Goal: Information Seeking & Learning: Learn about a topic

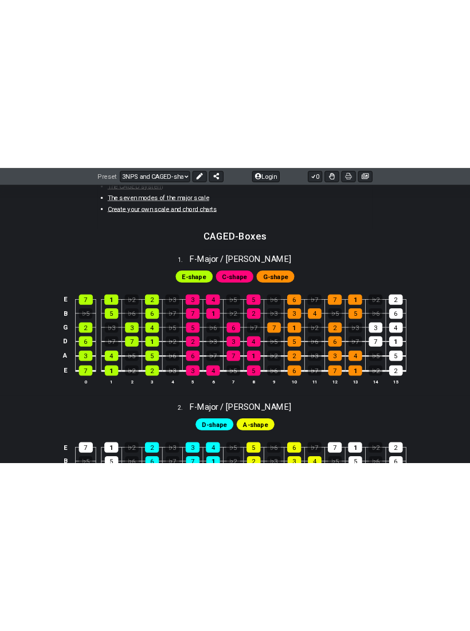
scroll to position [360, 0]
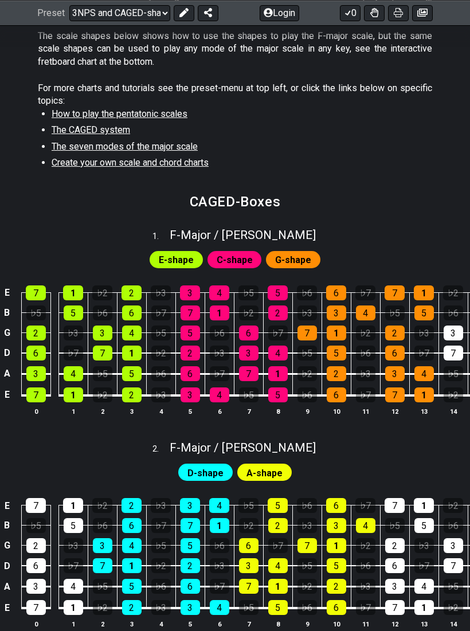
click at [188, 254] on span "E-shape" at bounding box center [176, 260] width 35 height 17
click at [180, 257] on span "E-shape" at bounding box center [176, 260] width 35 height 17
click at [179, 257] on span "E-shape" at bounding box center [176, 260] width 35 height 17
click at [239, 252] on span "C-shape" at bounding box center [235, 260] width 36 height 17
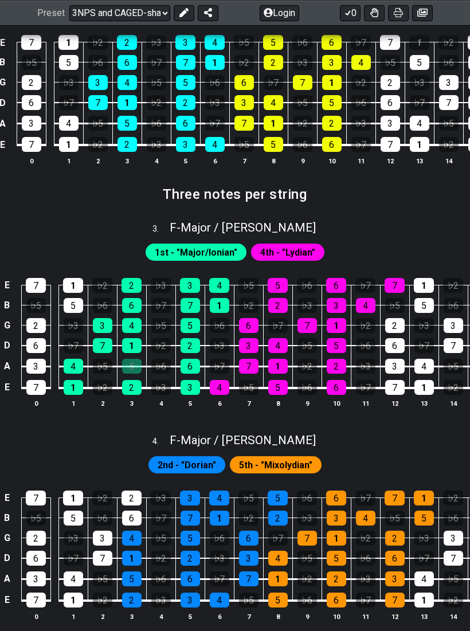
scroll to position [854, 0]
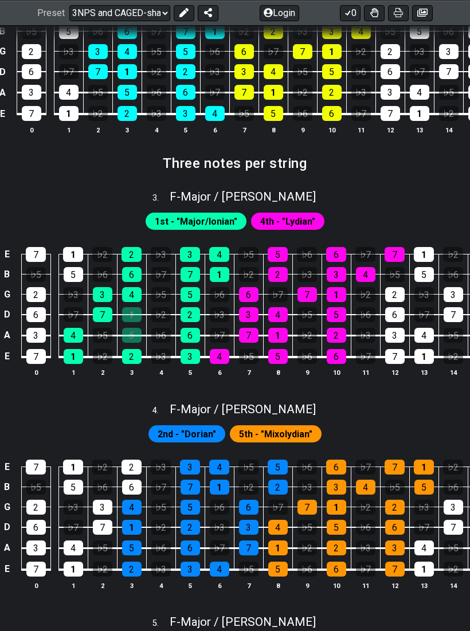
click at [134, 309] on div "1" at bounding box center [131, 314] width 19 height 15
click at [134, 310] on div "1" at bounding box center [131, 314] width 19 height 15
select select "/3nps-caged-shapes"
select select "A"
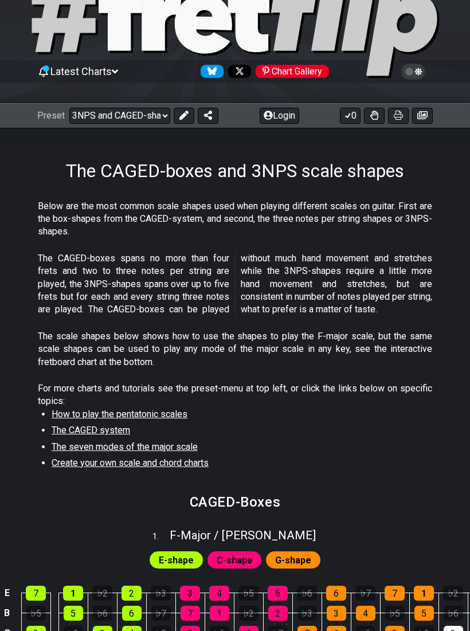
scroll to position [60, 0]
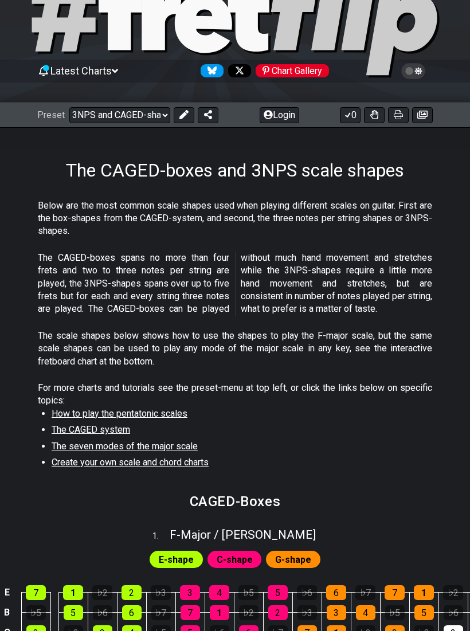
click at [144, 114] on select "Welcome to #fretflip! Initial Preset Custom Preset Minor Pentatonic Major Penta…" at bounding box center [119, 115] width 101 height 16
click at [214, 424] on span "F - Major / Ionian" at bounding box center [243, 535] width 146 height 14
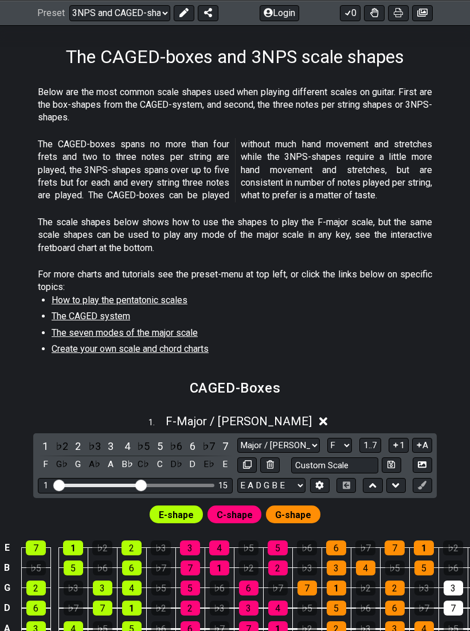
scroll to position [176, 0]
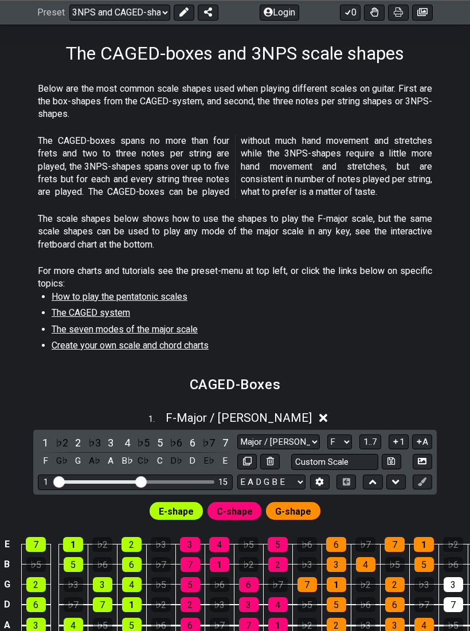
click at [342, 424] on select "A♭ A A♯ B♭ B C C♯ D♭ D D♯ E♭ E F F♯ G♭ G G♯" at bounding box center [339, 442] width 25 height 15
select select "D"
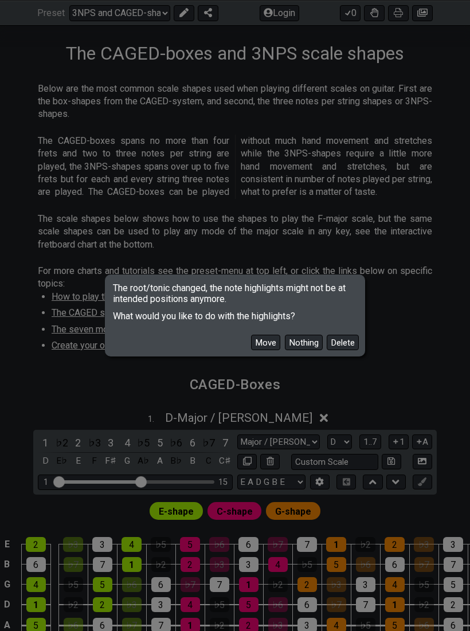
click at [271, 350] on button "Move" at bounding box center [265, 342] width 29 height 15
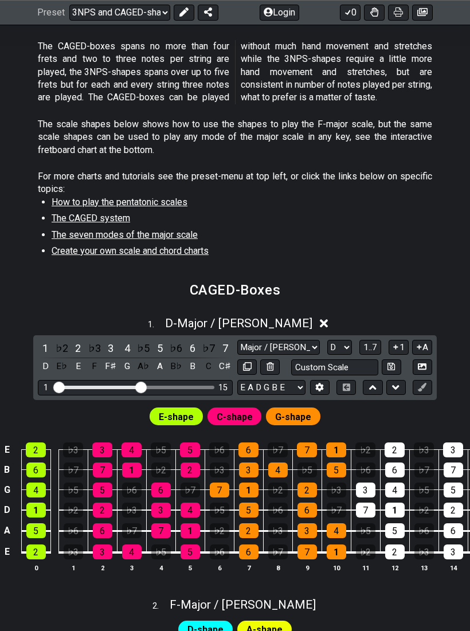
scroll to position [271, 0]
click at [305, 313] on div "1 . D - Major / Ionian" at bounding box center [235, 321] width 470 height 22
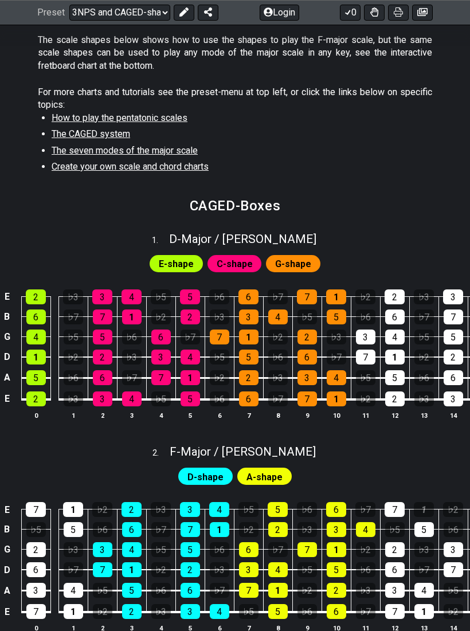
scroll to position [355, 0]
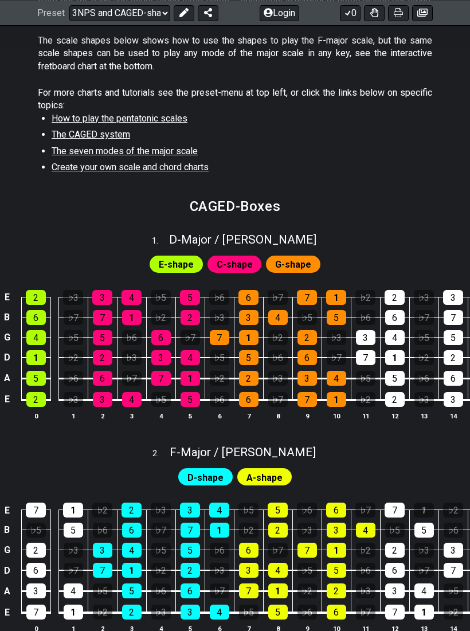
click at [228, 424] on span "F - Major / Ionian" at bounding box center [243, 453] width 146 height 14
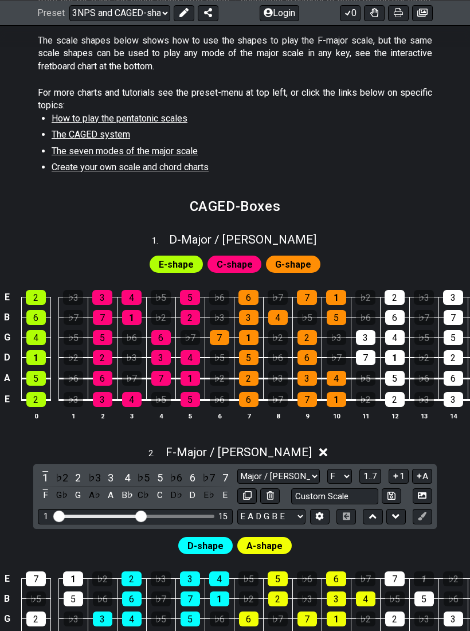
click at [290, 424] on select "Major / Ionian New Scale Minor Pentatonic Major Pentatonic Minor Blues Major Bl…" at bounding box center [278, 476] width 83 height 15
click at [338, 424] on select "A♭ A A♯ B♭ B C C♯ D♭ D D♯ E♭ E F F♯ G♭ G G♯" at bounding box center [339, 476] width 25 height 15
select select "D"
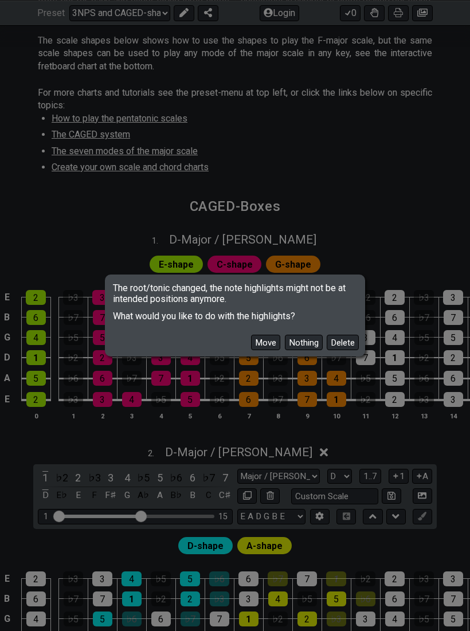
click at [302, 350] on button "Nothing" at bounding box center [304, 342] width 38 height 15
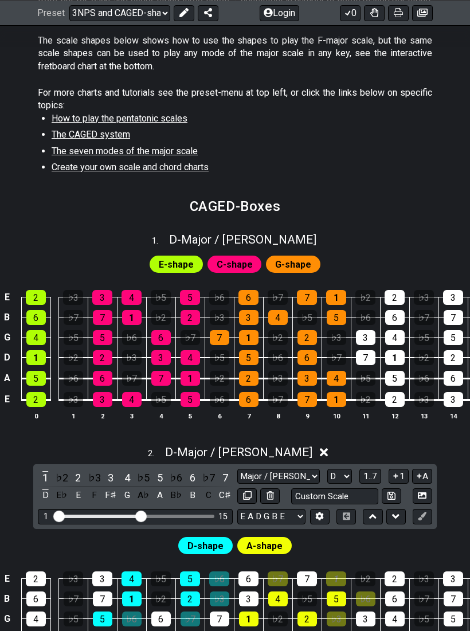
click at [338, 424] on select "A♭ A A♯ B♭ B C C♯ D♭ D D♯ E♭ E F F♯ G♭ G G♯" at bounding box center [339, 476] width 25 height 15
click at [350, 424] on input "Custom Scale" at bounding box center [334, 496] width 87 height 15
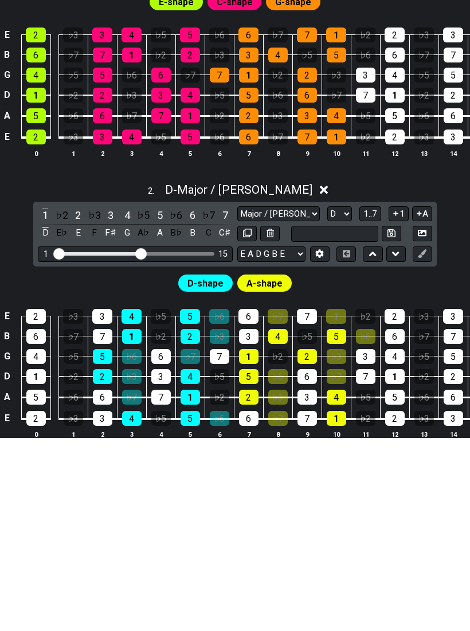
scroll to position [618, 0]
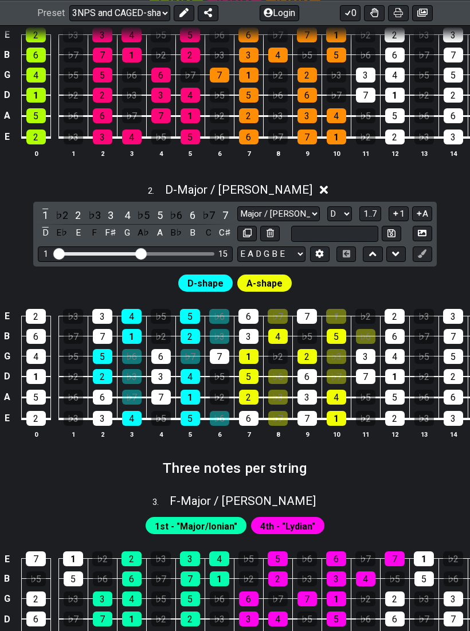
click at [417, 267] on div "D-shape A-shape" at bounding box center [235, 281] width 470 height 28
type input "Custom Scale"
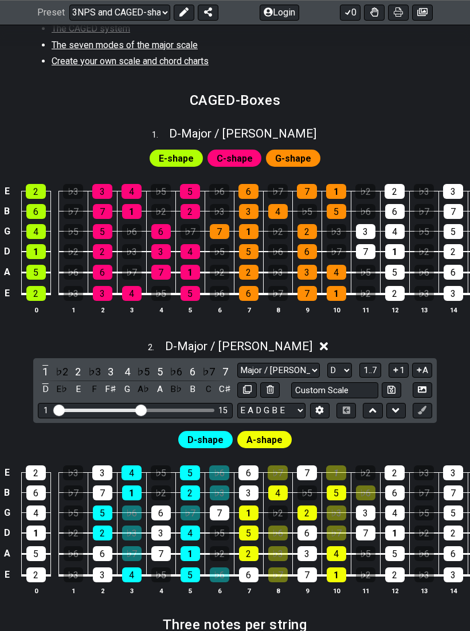
click at [284, 127] on span "D - Major / Ionian" at bounding box center [242, 134] width 147 height 14
select select "D"
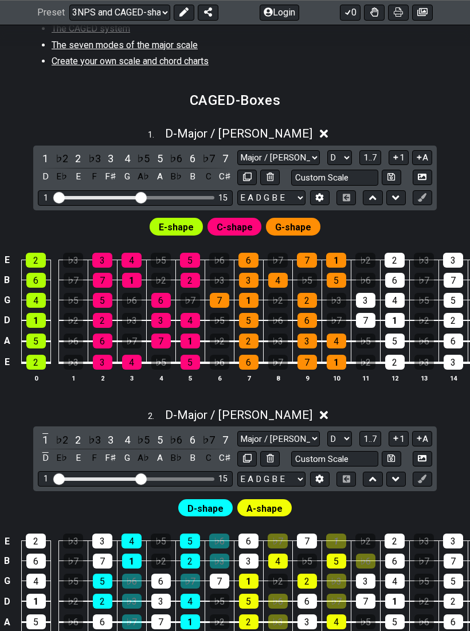
scroll to position [461, 0]
click at [307, 424] on select "Major / Ionian New Scale Minor Pentatonic Major Pentatonic Minor Blues Major Bl…" at bounding box center [278, 438] width 83 height 15
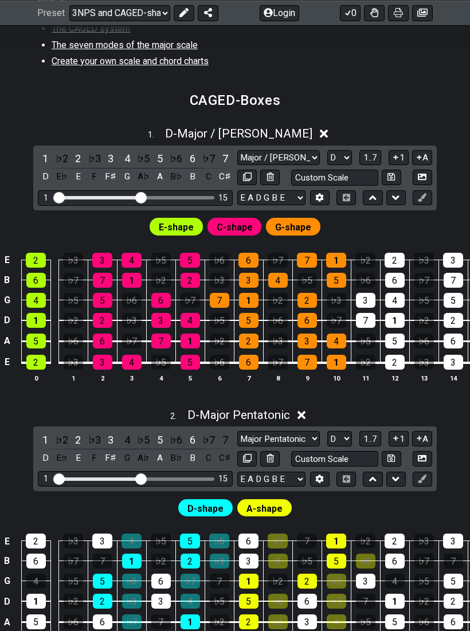
click at [292, 424] on select "Major / Ionian New Scale Minor Pentatonic Major Pentatonic Minor Blues Major Bl…" at bounding box center [278, 438] width 83 height 15
select select "Major / [PERSON_NAME]"
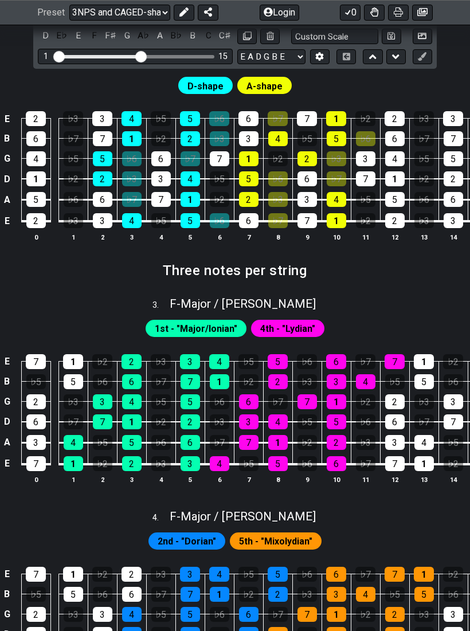
scroll to position [917, 0]
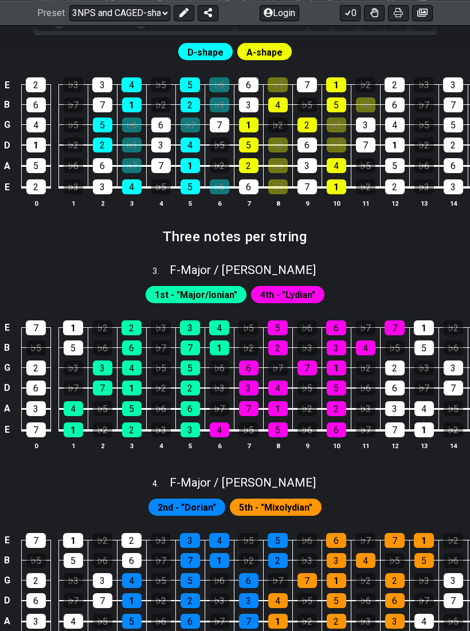
click at [275, 264] on span "F - Major / Ionian" at bounding box center [243, 270] width 146 height 14
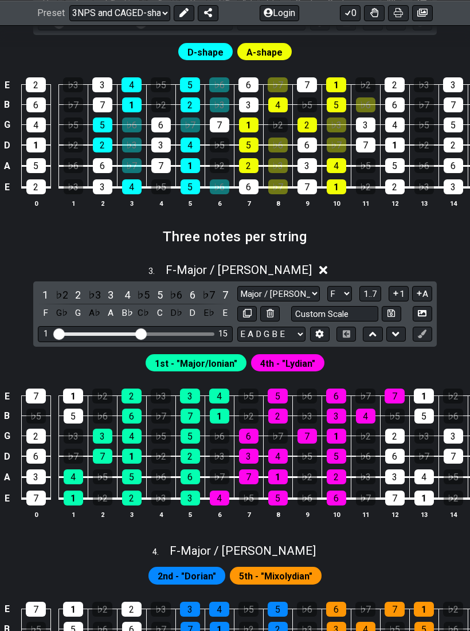
click at [341, 291] on select "A♭ A A♯ B♭ B C C♯ D♭ D D♯ E♭ E F F♯ G♭ G G♯" at bounding box center [339, 293] width 25 height 15
select select "D"
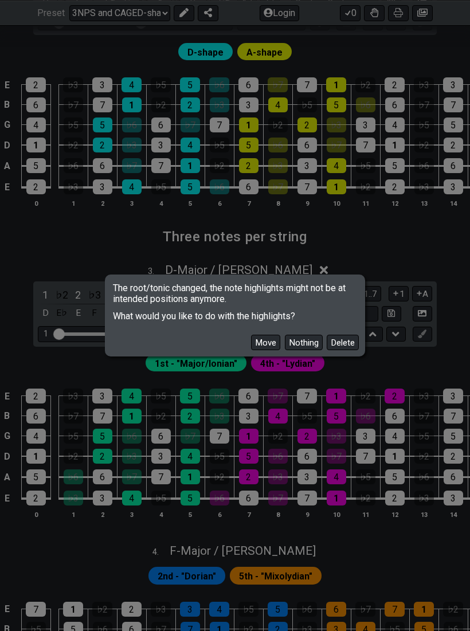
click at [268, 350] on button "Move" at bounding box center [265, 342] width 29 height 15
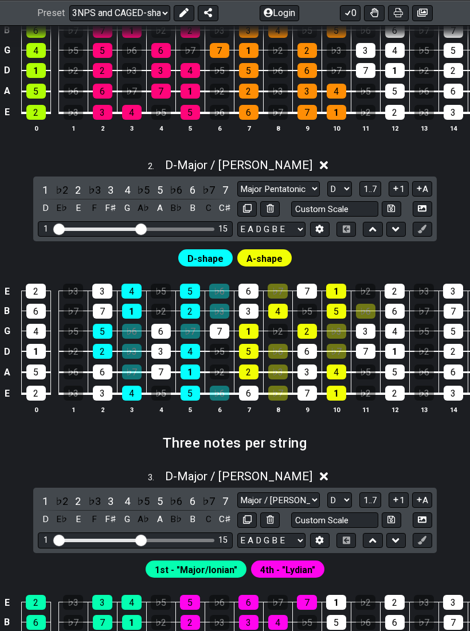
scroll to position [711, 0]
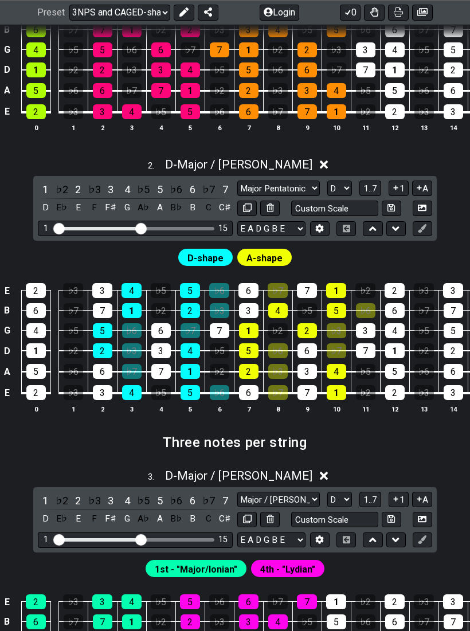
click at [145, 228] on input "Visible fret range" at bounding box center [135, 228] width 163 height 0
click at [125, 227] on div "Visible fret range" at bounding box center [98, 228] width 85 height 3
click at [133, 228] on div "1 15" at bounding box center [135, 228] width 195 height 15
click at [133, 227] on div "1 15" at bounding box center [135, 228] width 195 height 15
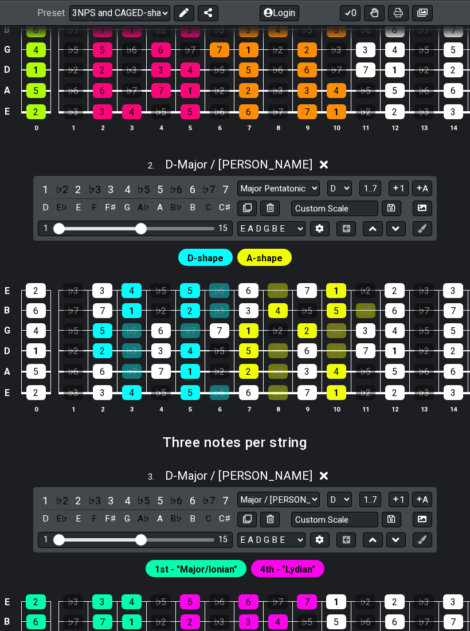
click at [181, 230] on div "1 15" at bounding box center [135, 228] width 195 height 15
click at [181, 229] on div "1 15" at bounding box center [135, 228] width 195 height 15
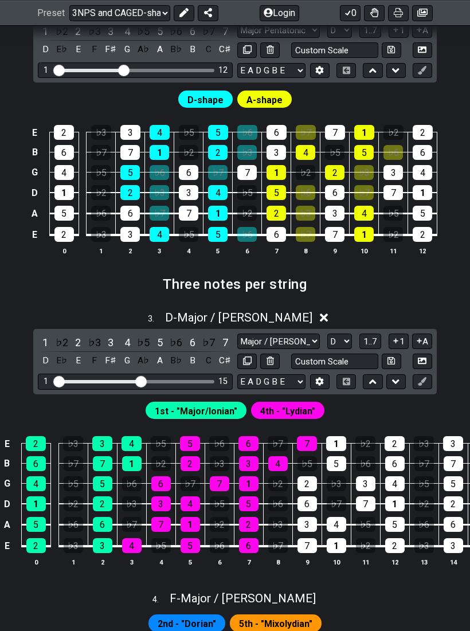
scroll to position [871, 0]
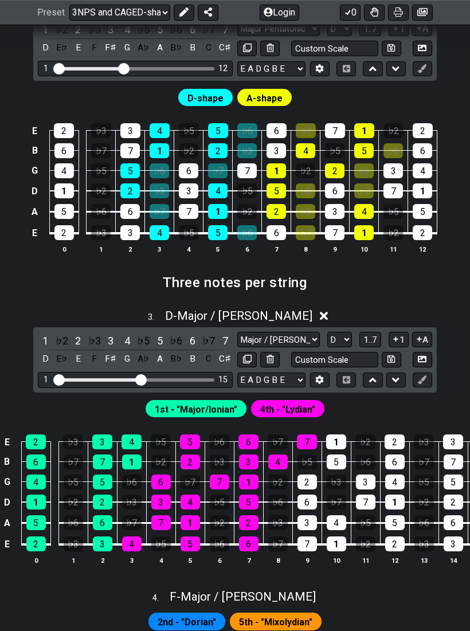
click at [258, 424] on span "F - Major / Ionian" at bounding box center [243, 598] width 146 height 14
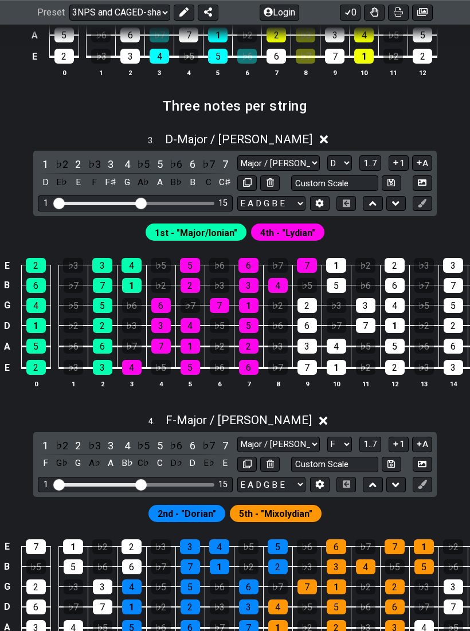
scroll to position [1050, 0]
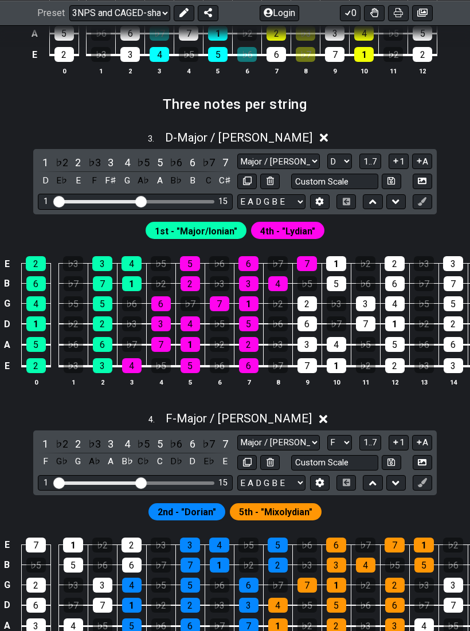
click at [342, 424] on select "A♭ A A♯ B♭ B C C♯ D♭ D D♯ E♭ E F F♯ G♭ G G♯" at bounding box center [339, 442] width 25 height 15
select select "D"
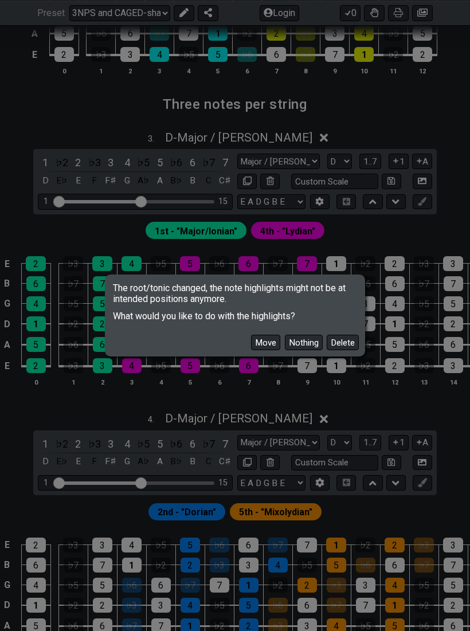
click at [265, 350] on button "Move" at bounding box center [265, 342] width 29 height 15
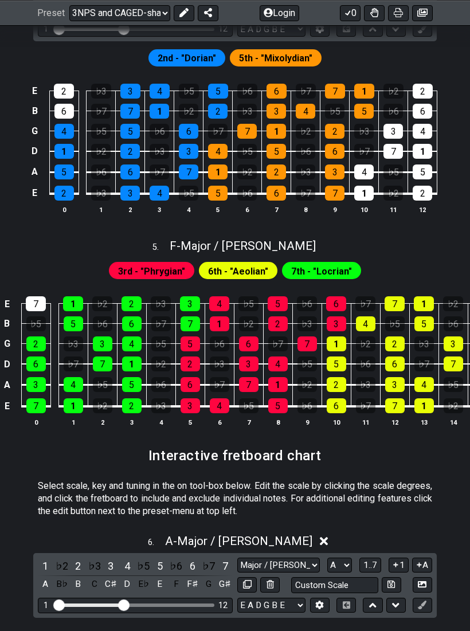
scroll to position [1513, 0]
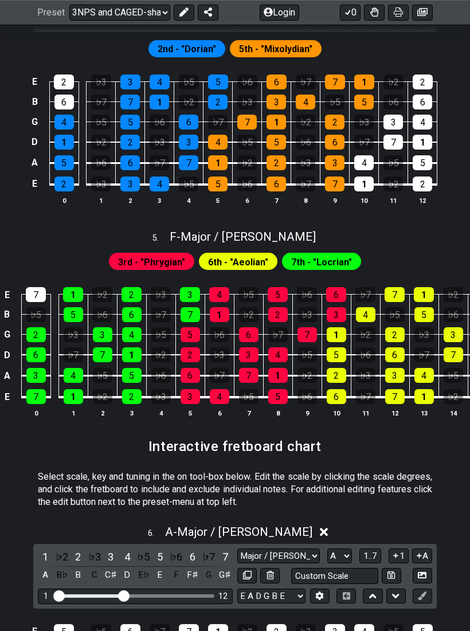
click at [263, 231] on span "F - Major / Ionian" at bounding box center [243, 238] width 146 height 14
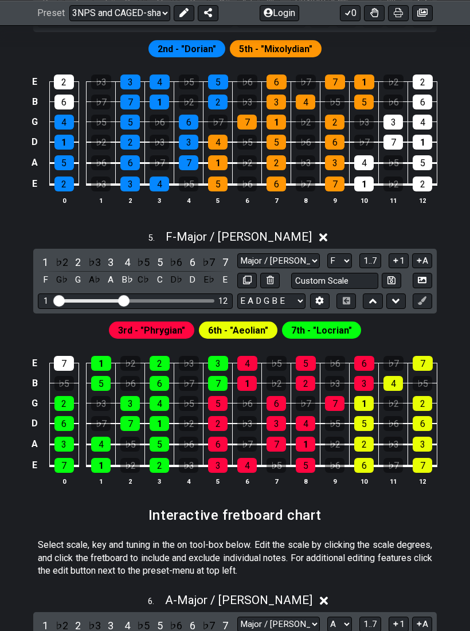
click at [335, 253] on select "A♭ A A♯ B♭ B C C♯ D♭ D D♯ E♭ E F F♯ G♭ G G♯" at bounding box center [339, 260] width 25 height 15
select select "D"
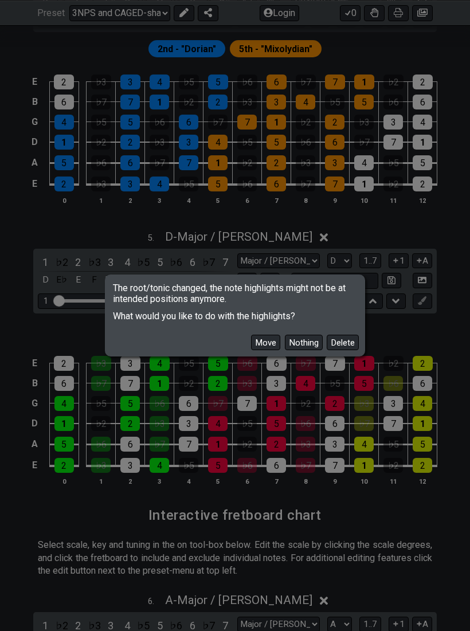
click at [260, 350] on button "Move" at bounding box center [265, 342] width 29 height 15
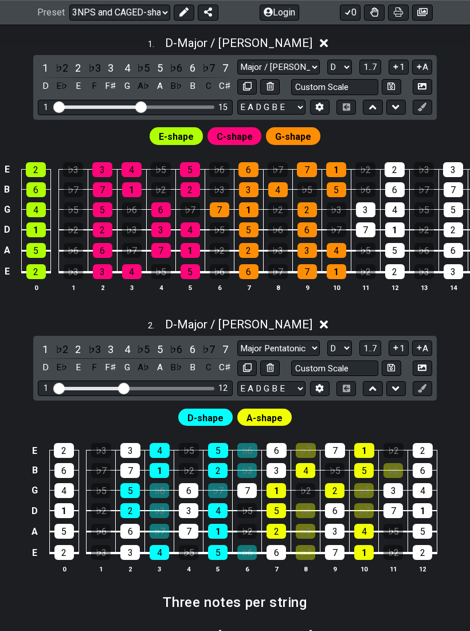
scroll to position [553, 0]
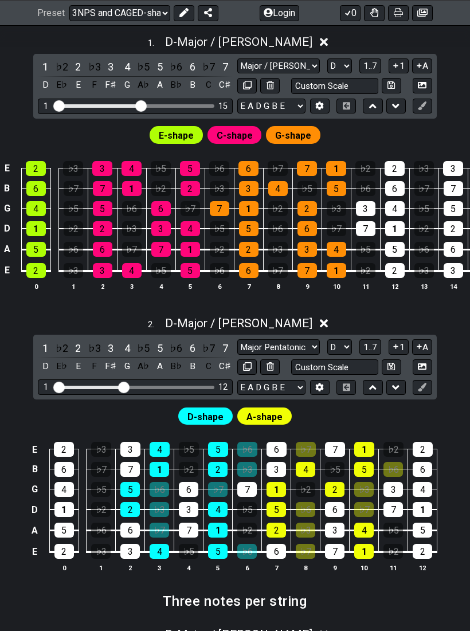
click at [371, 342] on span "1..7" at bounding box center [371, 347] width 14 height 10
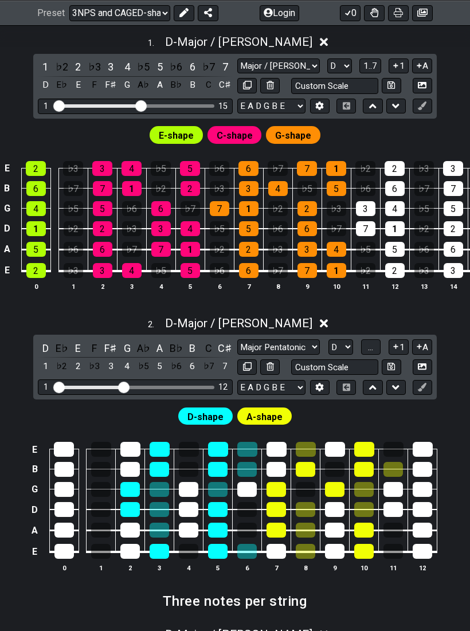
click at [373, 342] on span "..." at bounding box center [370, 347] width 5 height 10
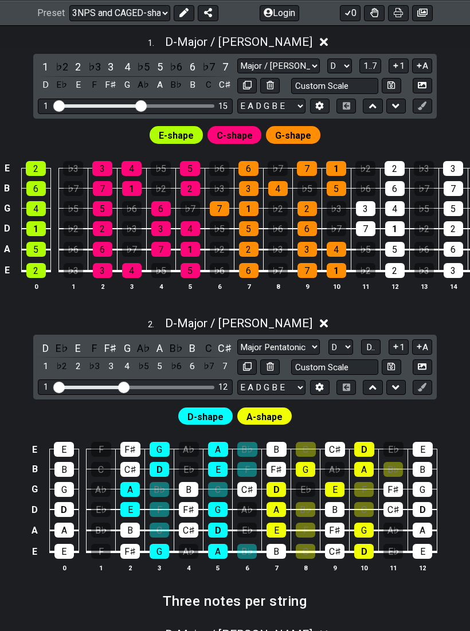
click at [371, 346] on span "D.." at bounding box center [370, 347] width 9 height 10
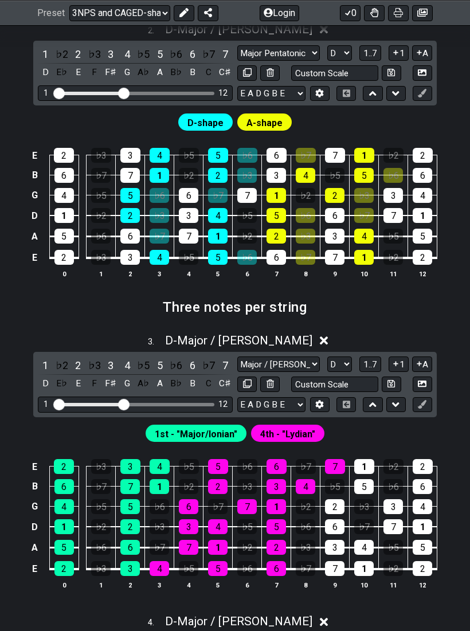
scroll to position [864, 0]
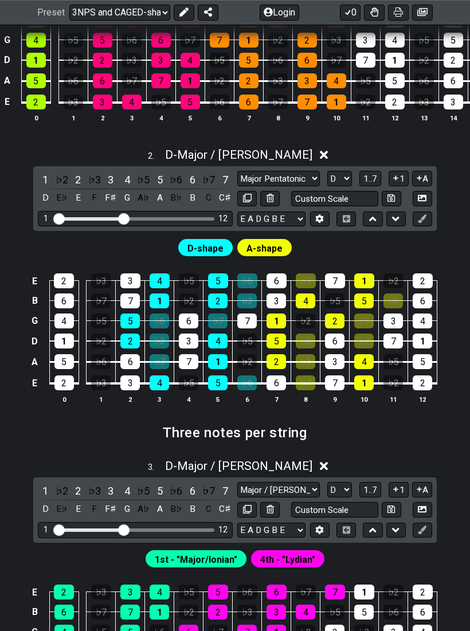
click at [299, 176] on select "Major / Ionian New Scale Minor Pentatonic Major Pentatonic Minor Blues Major Bl…" at bounding box center [278, 178] width 83 height 15
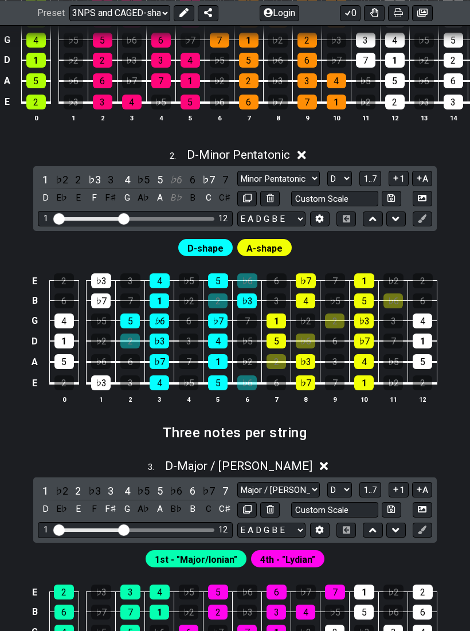
click at [169, 319] on div "♭6" at bounding box center [159, 321] width 19 height 15
click at [124, 344] on div "2" at bounding box center [129, 341] width 19 height 15
click at [170, 321] on td "♭3" at bounding box center [159, 331] width 29 height 21
click at [159, 323] on div "♭6" at bounding box center [159, 321] width 19 height 15
click at [397, 213] on icon at bounding box center [395, 218] width 7 height 11
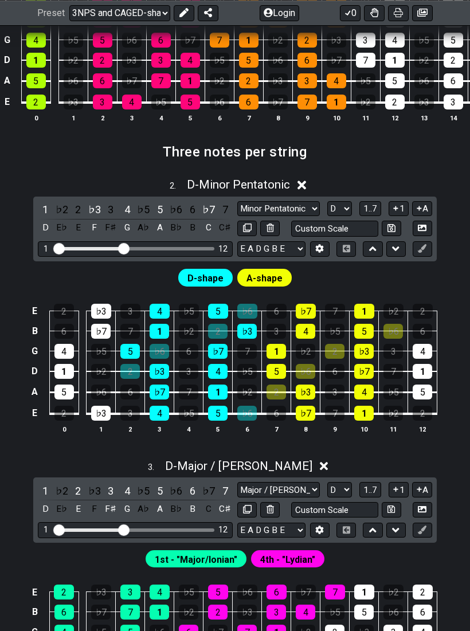
click at [372, 247] on icon at bounding box center [372, 248] width 7 height 11
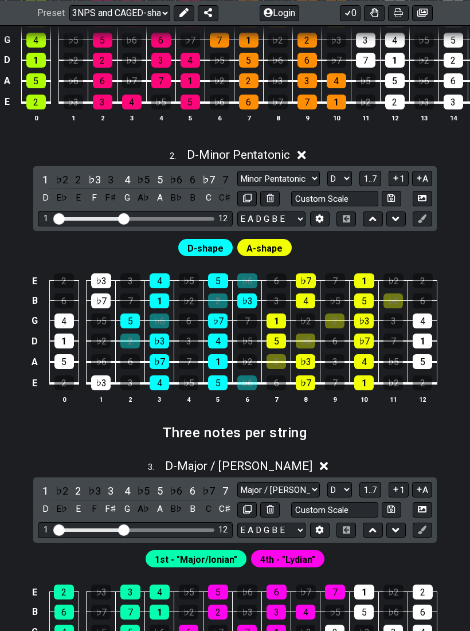
click at [391, 216] on button at bounding box center [395, 219] width 19 height 15
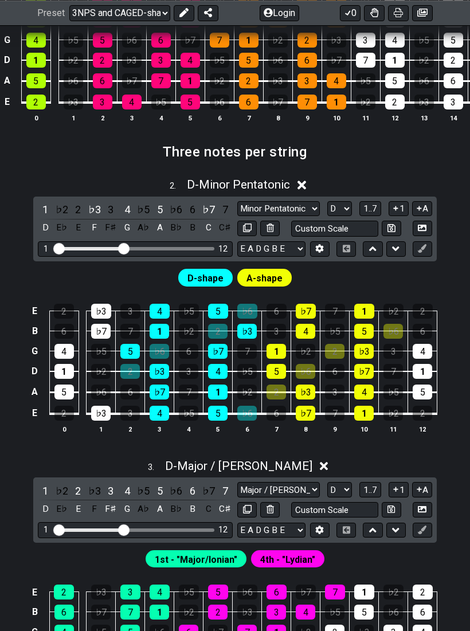
click at [370, 244] on icon at bounding box center [372, 248] width 7 height 11
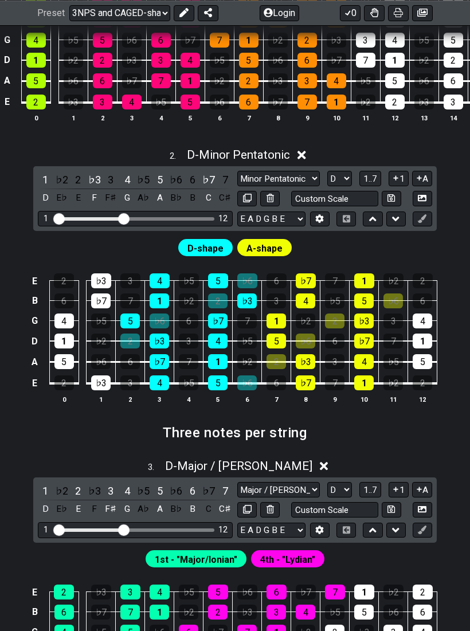
click at [370, 214] on icon at bounding box center [372, 218] width 7 height 11
select select "Major / [PERSON_NAME]"
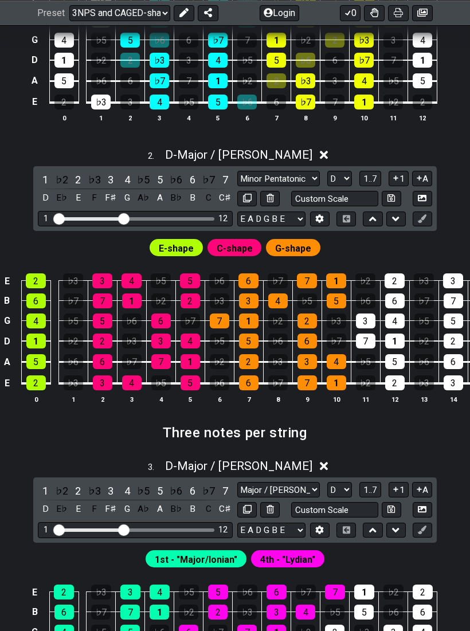
click at [397, 213] on icon at bounding box center [395, 218] width 7 height 11
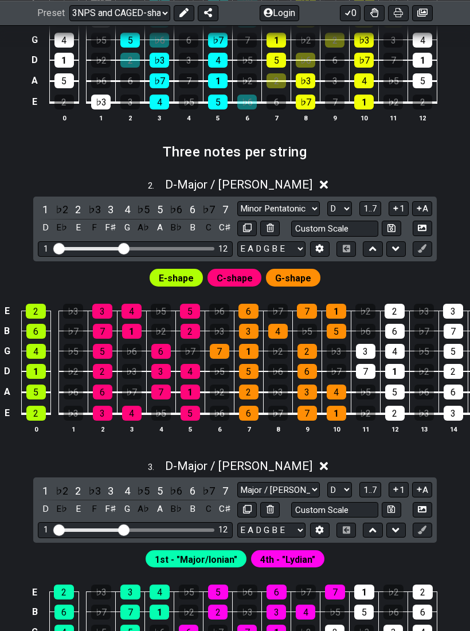
click at [394, 245] on icon at bounding box center [395, 248] width 7 height 11
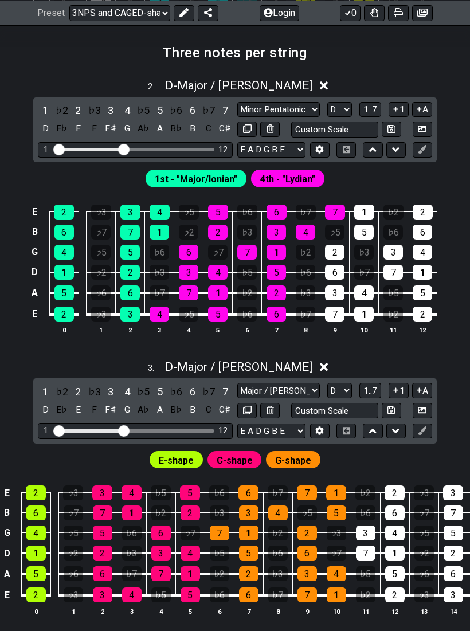
scroll to position [821, 0]
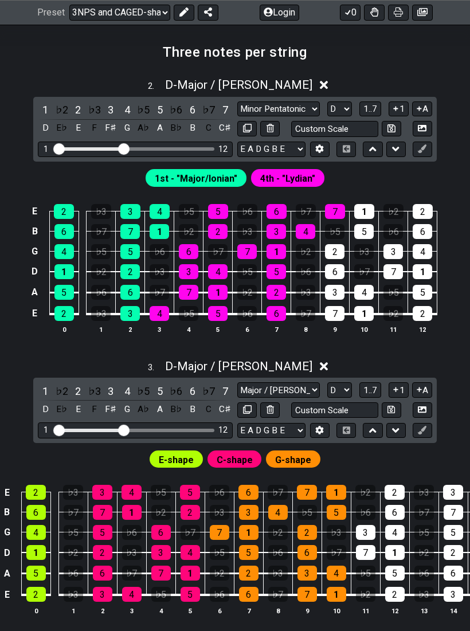
click at [393, 150] on icon at bounding box center [395, 149] width 7 height 11
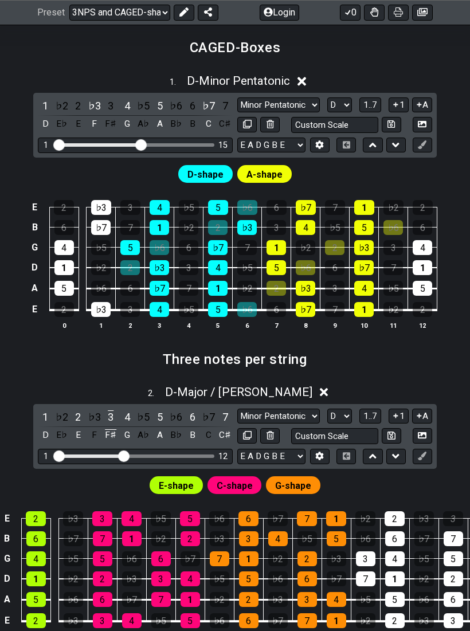
scroll to position [515, 0]
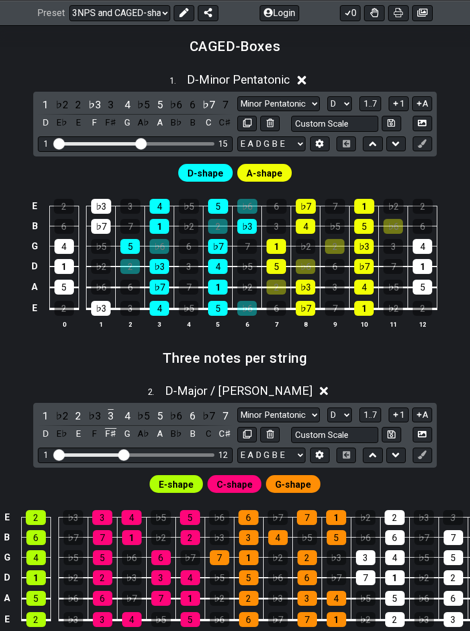
click at [290, 100] on select "Major / Ionian New Scale Minor Pentatonic Major Pentatonic Minor Blues Major Bl…" at bounding box center [278, 103] width 83 height 15
select select "Major / [PERSON_NAME]"
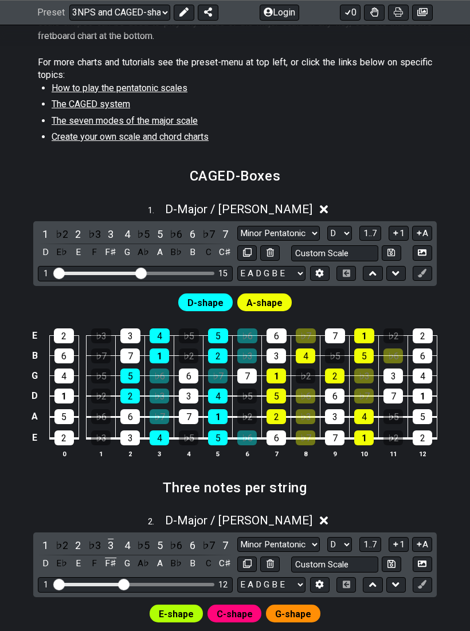
scroll to position [385, 0]
click at [246, 331] on div "♭6" at bounding box center [247, 336] width 20 height 15
click at [246, 349] on div "♭3" at bounding box center [246, 356] width 19 height 15
click at [220, 369] on div "♭7" at bounding box center [217, 376] width 19 height 15
click at [251, 349] on div "♭3" at bounding box center [246, 356] width 19 height 15
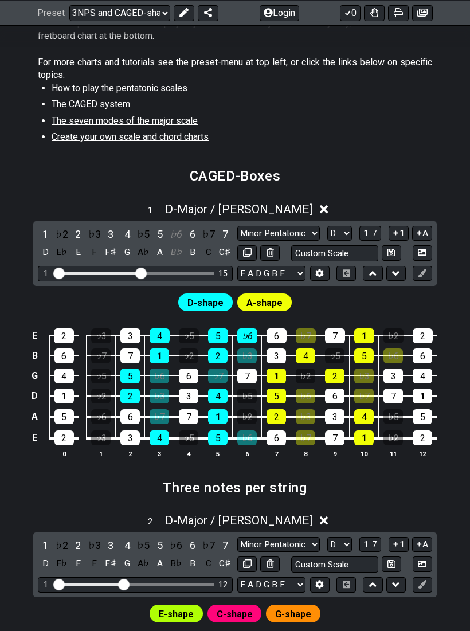
click at [224, 369] on div "♭7" at bounding box center [217, 376] width 19 height 15
click at [252, 329] on div "♭6" at bounding box center [247, 336] width 20 height 15
click at [216, 299] on span "D-shape" at bounding box center [206, 303] width 36 height 17
click at [212, 302] on span "D-shape" at bounding box center [206, 303] width 36 height 17
click at [267, 307] on span "A-shape" at bounding box center [265, 303] width 36 height 17
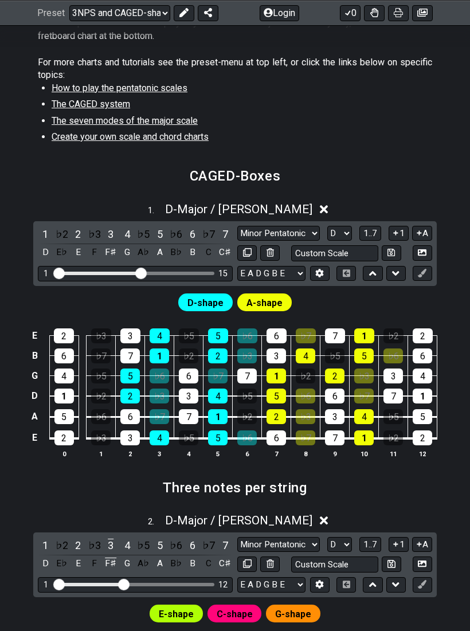
click at [265, 297] on span "A-shape" at bounding box center [265, 303] width 36 height 17
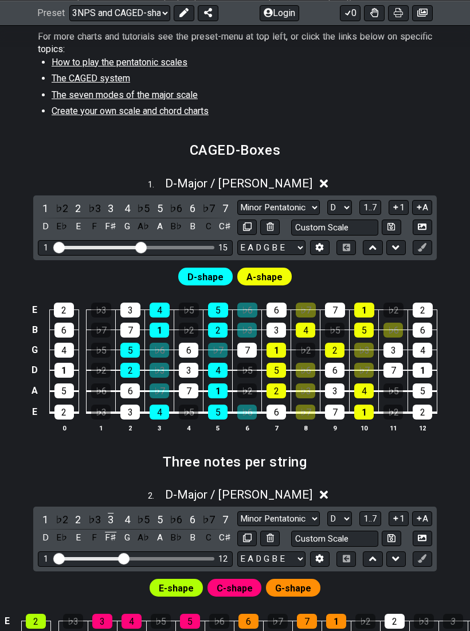
scroll to position [411, 0]
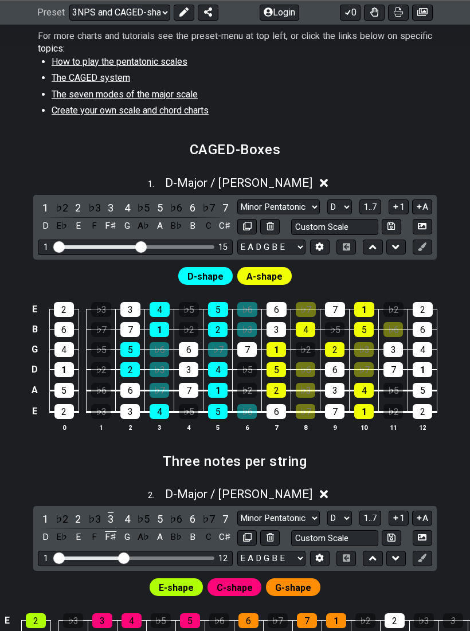
click at [310, 250] on button at bounding box center [319, 247] width 19 height 15
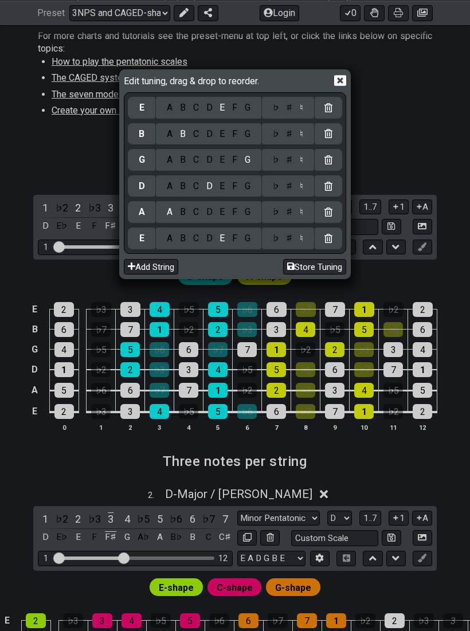
click at [347, 74] on div "Edit tuning, drag & drop to reorder." at bounding box center [235, 82] width 223 height 20
click at [343, 86] on icon at bounding box center [340, 80] width 12 height 11
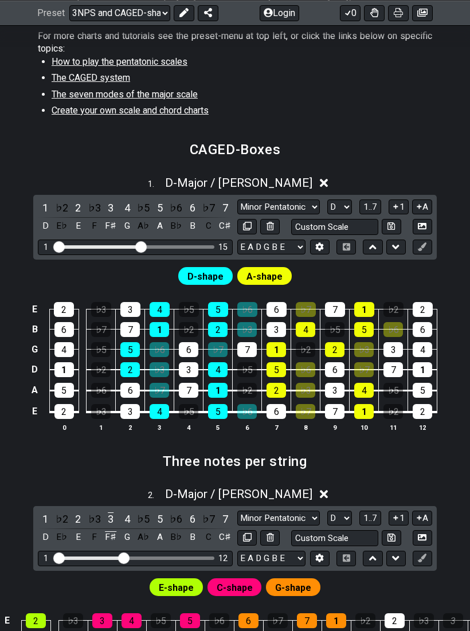
click at [320, 179] on icon at bounding box center [324, 183] width 9 height 9
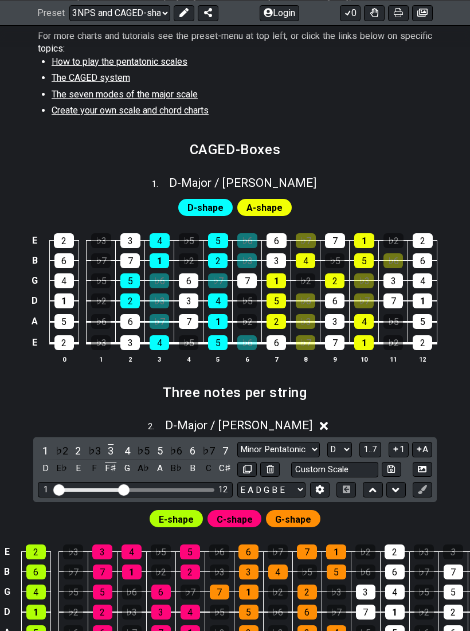
click at [387, 194] on div "D-shape A-shape" at bounding box center [235, 205] width 470 height 28
click at [310, 185] on div "1 . D - Major / Ionian" at bounding box center [235, 180] width 470 height 22
select select "D"
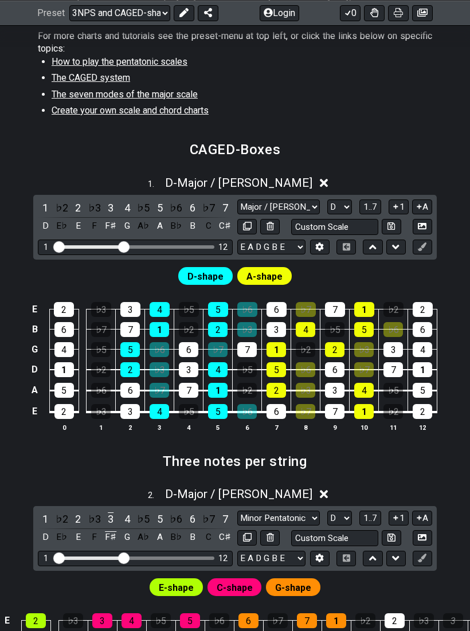
click at [301, 178] on div "1 . D - Major / Ionian" at bounding box center [235, 180] width 470 height 22
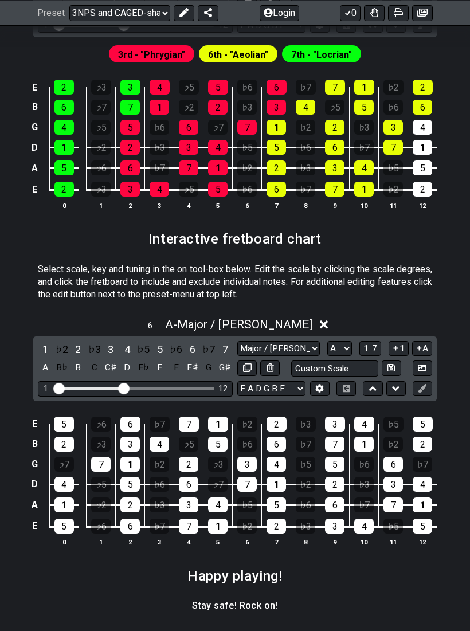
scroll to position [1722, 0]
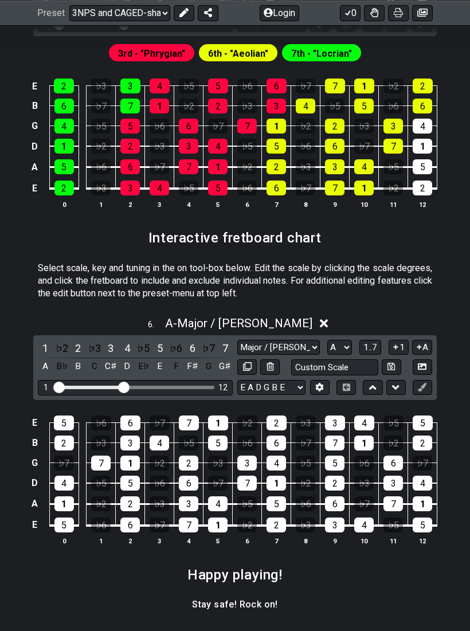
click at [337, 341] on select "A♭ A A♯ B♭ B C C♯ D♭ D D♯ E♭ E F F♯ G♭ G G♯" at bounding box center [339, 347] width 25 height 15
select select "D"
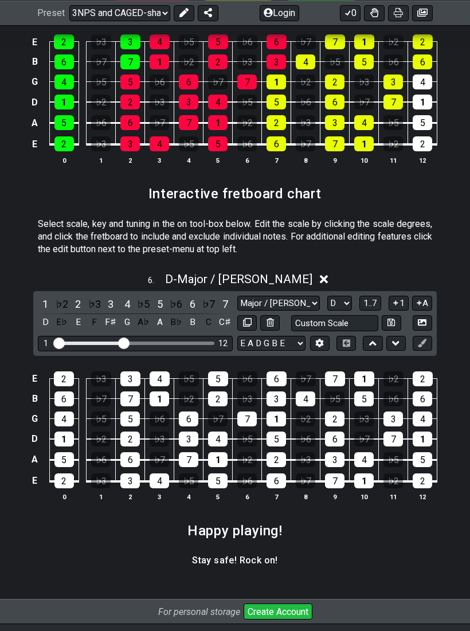
scroll to position [1748, 0]
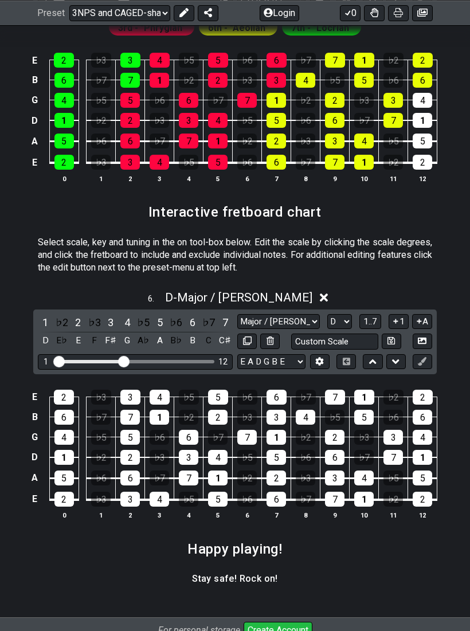
click at [320, 359] on button at bounding box center [319, 361] width 19 height 15
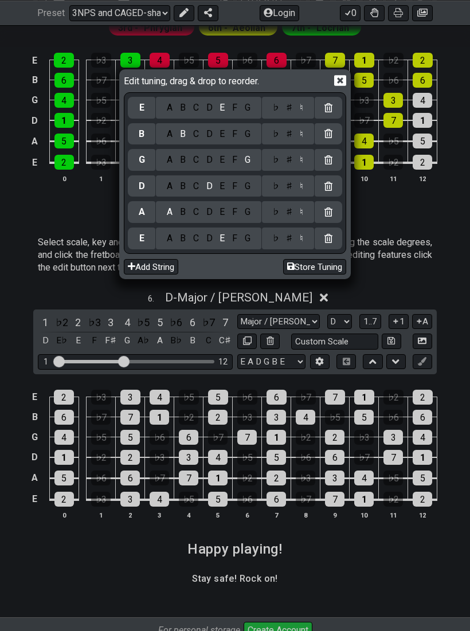
click at [421, 278] on div "Edit tuning, drag & drop to reorder. E A B C D E F G ♭ ♯ ♮ B A B C D E F G ♭ ♯ …" at bounding box center [235, 315] width 470 height 631
click at [435, 260] on div "Edit tuning, drag & drop to reorder. E A B C D E F G ♭ ♯ ♮ B A B C D E F G ♭ ♯ …" at bounding box center [235, 315] width 470 height 631
click at [342, 80] on icon at bounding box center [340, 80] width 12 height 11
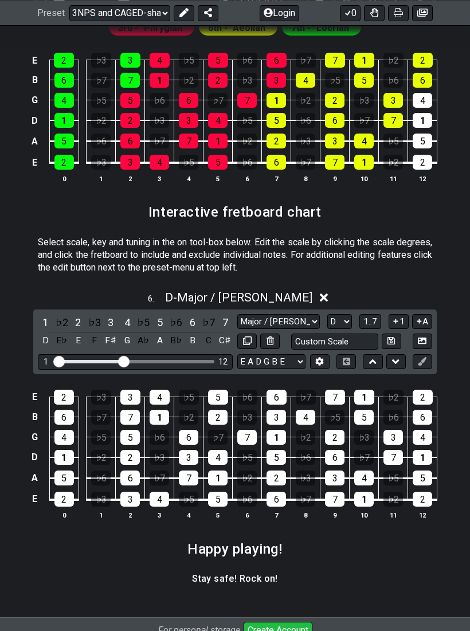
click at [373, 358] on icon at bounding box center [372, 361] width 7 height 11
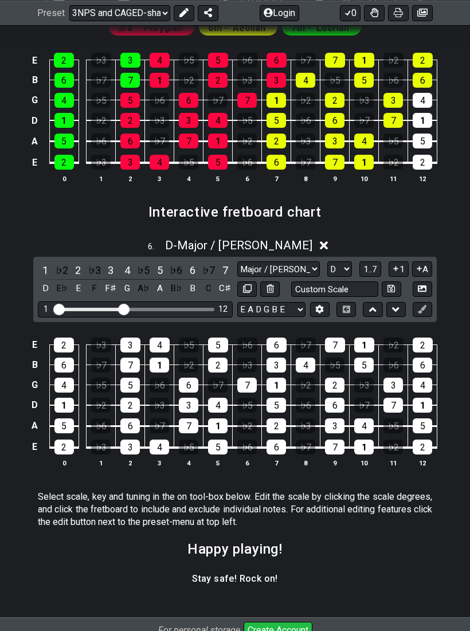
click at [371, 304] on icon at bounding box center [372, 309] width 7 height 11
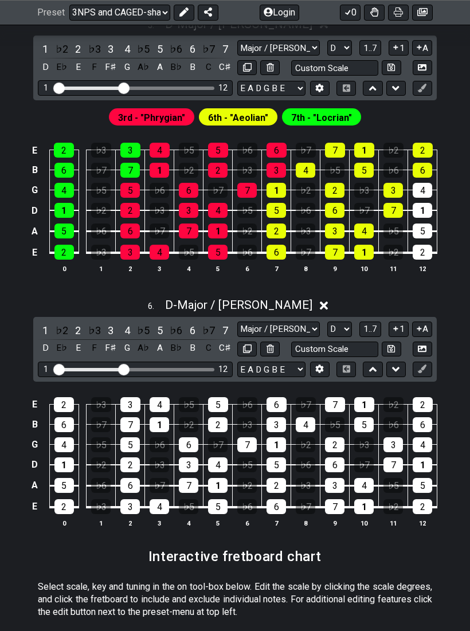
scroll to position [1646, 0]
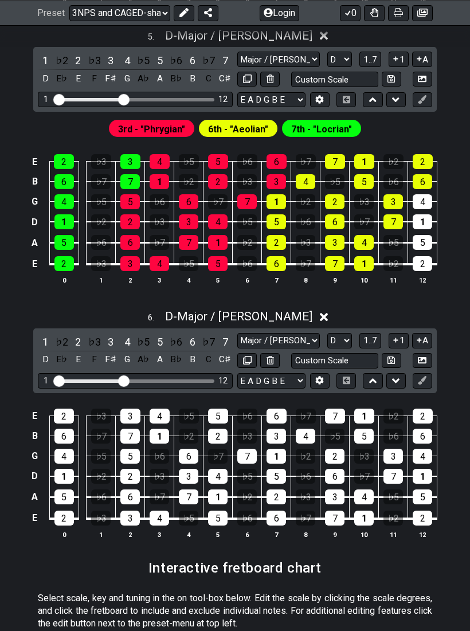
click at [355, 357] on input "Custom Scale" at bounding box center [334, 360] width 87 height 15
click at [431, 310] on div "6 . D - Major / Ionian" at bounding box center [235, 314] width 470 height 22
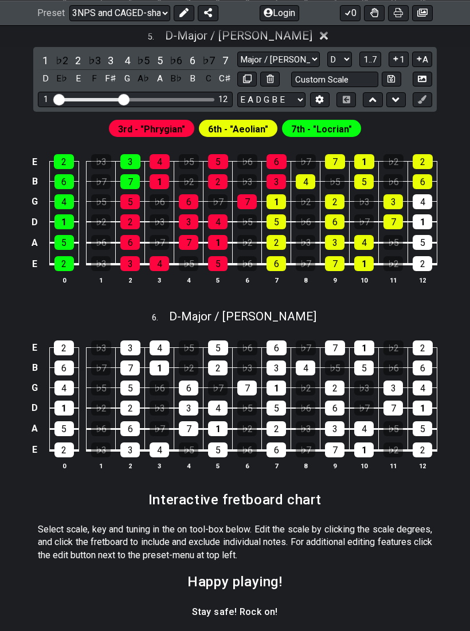
click at [318, 306] on div "6 . D - Major / Ionian" at bounding box center [235, 314] width 470 height 22
select select "D"
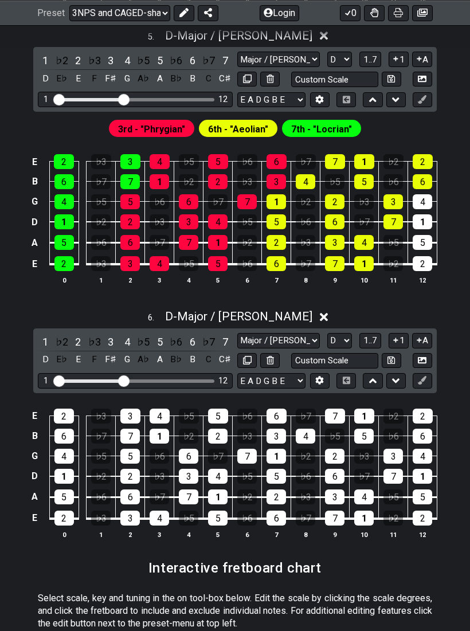
click at [393, 336] on icon at bounding box center [396, 340] width 11 height 9
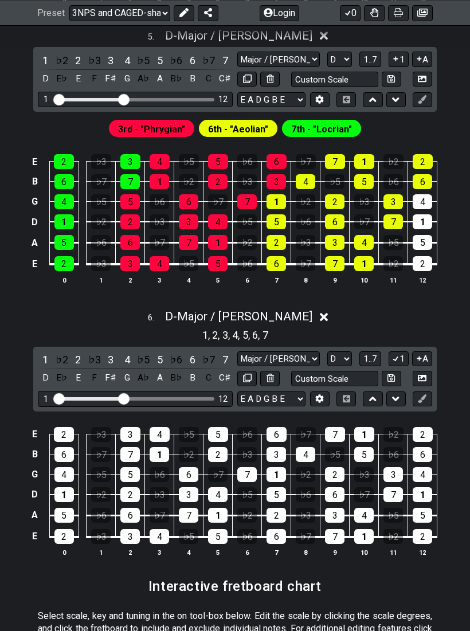
click at [395, 357] on icon at bounding box center [396, 359] width 6 height 5
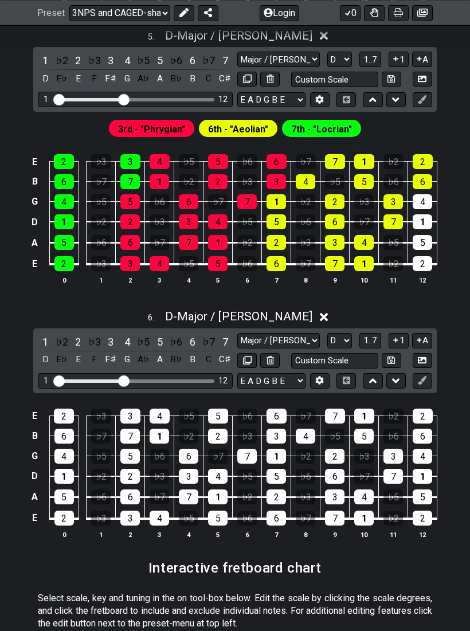
click at [396, 338] on icon at bounding box center [396, 340] width 11 height 9
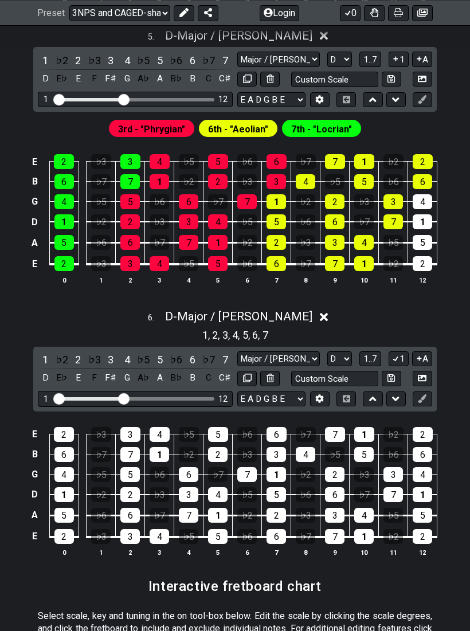
click at [394, 354] on icon at bounding box center [396, 358] width 11 height 9
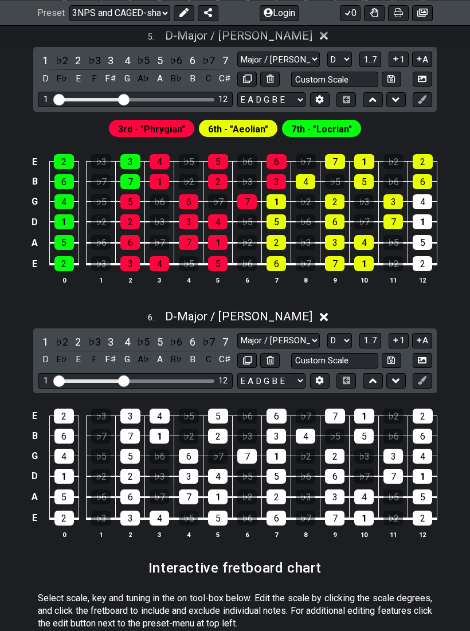
click at [417, 336] on icon at bounding box center [419, 340] width 11 height 9
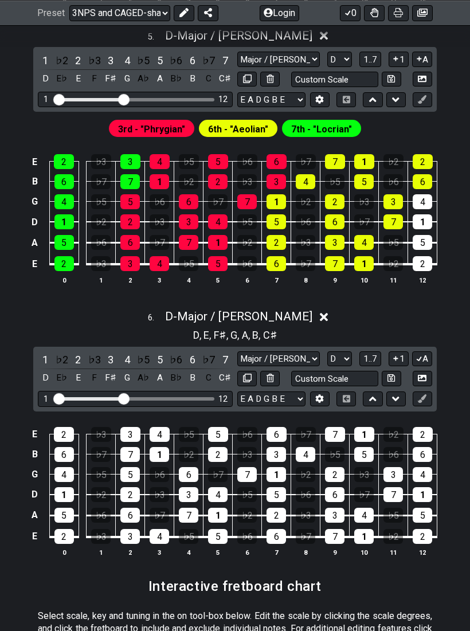
click at [415, 354] on icon at bounding box center [419, 358] width 11 height 9
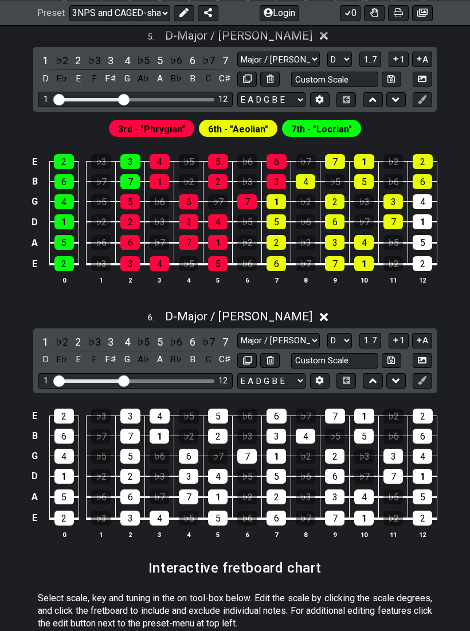
click at [426, 380] on button at bounding box center [422, 380] width 19 height 15
click at [423, 377] on icon at bounding box center [422, 380] width 9 height 9
click at [418, 380] on button at bounding box center [422, 380] width 19 height 15
click at [308, 337] on select "Major / Ionian New Scale Minor Pentatonic Major Pentatonic Minor Blues Major Bl…" at bounding box center [278, 340] width 83 height 15
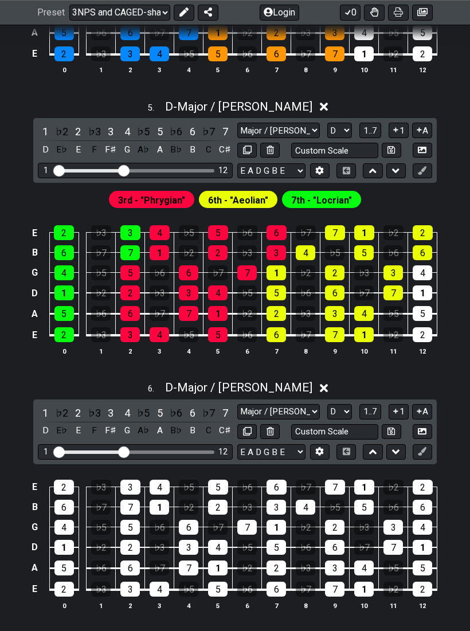
scroll to position [1576, 0]
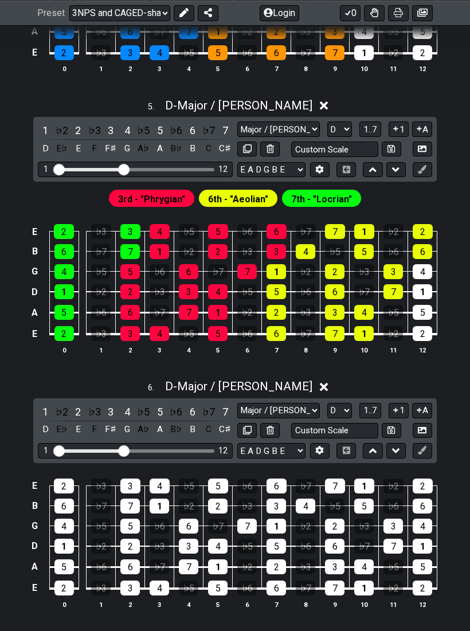
click at [336, 193] on span "7th - "Locrian"" at bounding box center [321, 199] width 61 height 17
click at [327, 193] on span "7th - "Locrian"" at bounding box center [321, 199] width 61 height 17
click at [331, 191] on span "7th - "Locrian"" at bounding box center [321, 199] width 61 height 17
click at [330, 191] on span "7th - "Locrian"" at bounding box center [321, 199] width 61 height 17
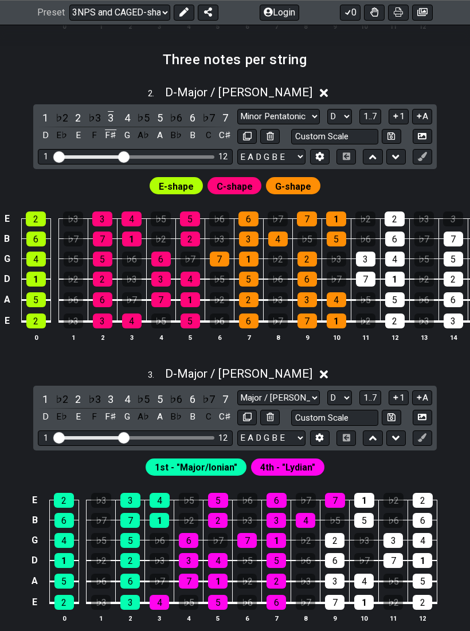
click at [138, 16] on select "Welcome to #fretflip! Initial Preset Custom Preset Minor Pentatonic Major Penta…" at bounding box center [119, 13] width 101 height 16
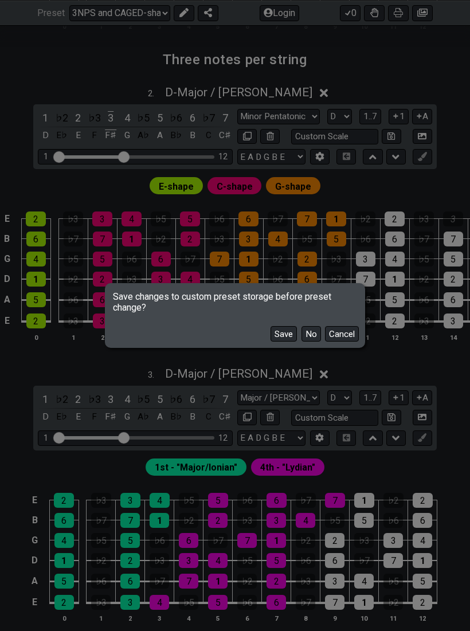
click at [318, 335] on button "No" at bounding box center [311, 333] width 19 height 15
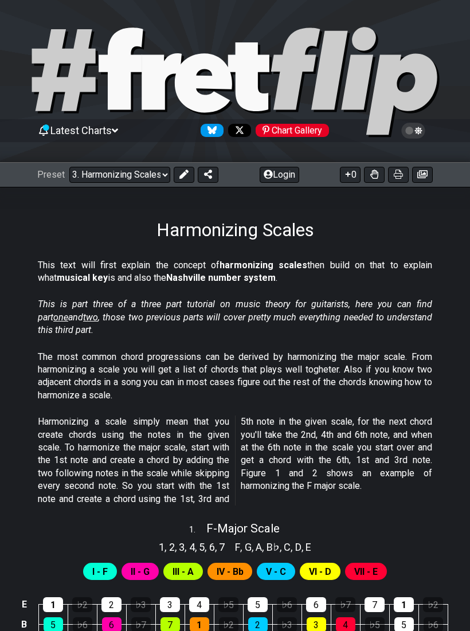
click at [129, 174] on select "Welcome to #fretflip! Initial Preset Custom Preset Minor Pentatonic Major Penta…" at bounding box center [119, 175] width 101 height 16
select select "/how-to-solo"
select select "C"
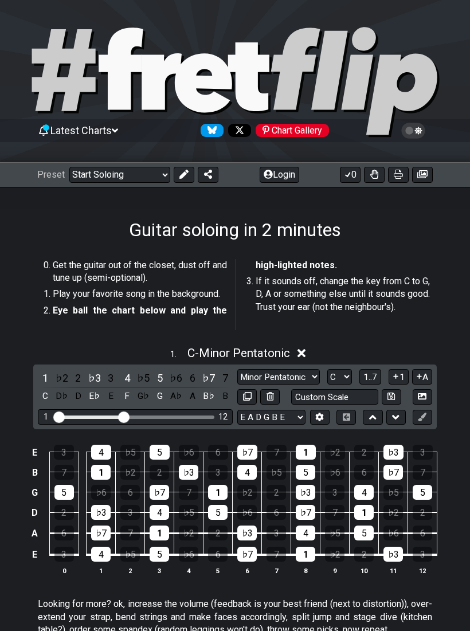
click at [142, 182] on select "Welcome to #fretflip! Initial Preset Custom Preset Minor Pentatonic Major Penta…" at bounding box center [119, 175] width 101 height 16
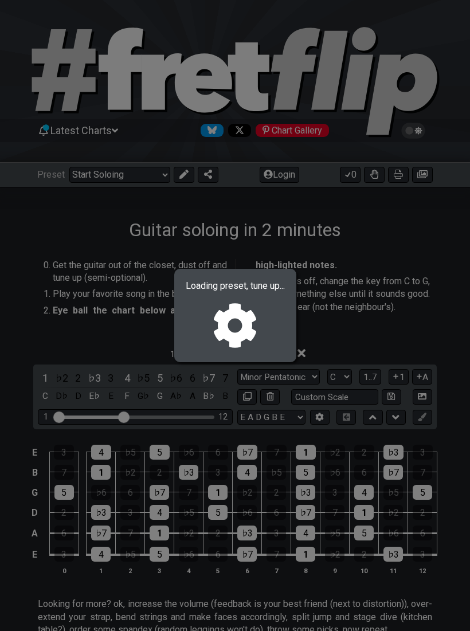
select select "/modes-and-relative-pitch"
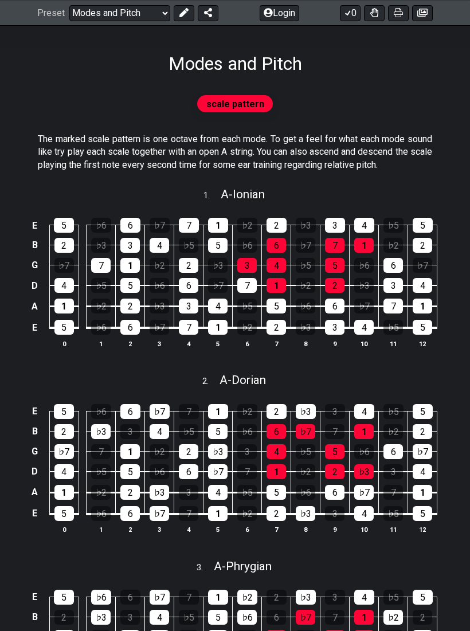
scroll to position [167, 0]
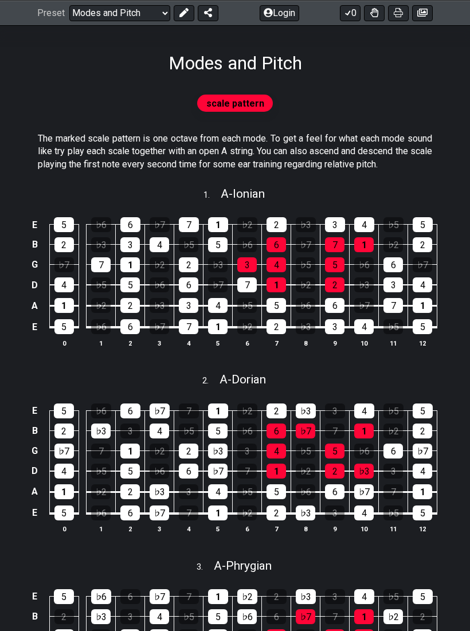
click at [468, 419] on div "E 5 ♭6 6 ♭7 7 1 ♭2 2 ♭3 3 4 ♭5 5 B 2 ♭3 3 4 ♭5 5 ♭6 6 ♭7 7 1 ♭2 2 G ♭7 7 1 ♭2 2…" at bounding box center [235, 469] width 470 height 161
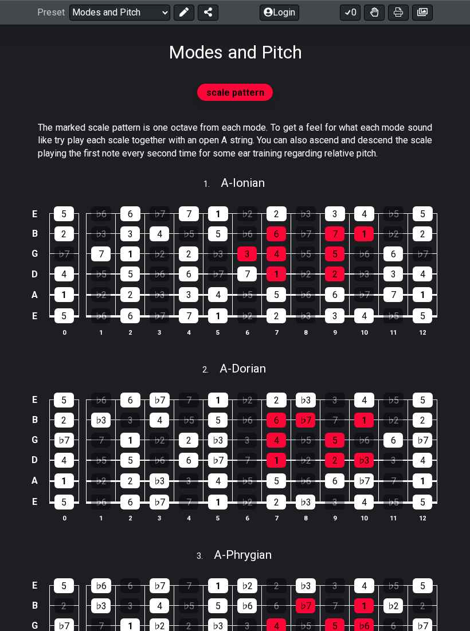
scroll to position [178, 0]
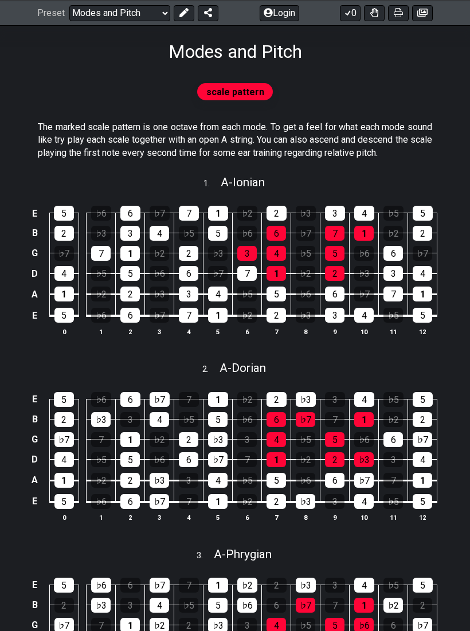
click at [418, 94] on div "scale pattern" at bounding box center [235, 92] width 470 height 22
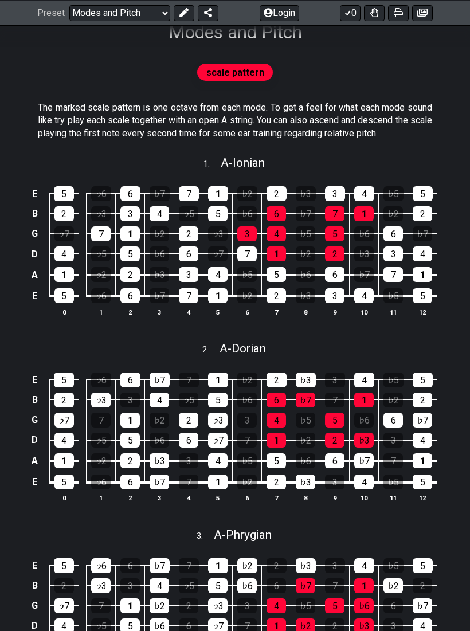
scroll to position [199, 0]
